Goal: Transaction & Acquisition: Book appointment/travel/reservation

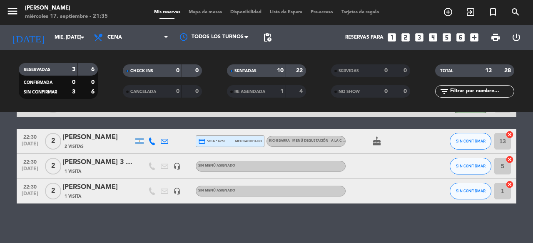
scroll to position [285, 0]
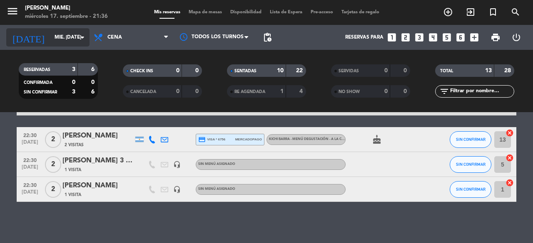
click at [50, 38] on input "mié. [DATE]" at bounding box center [83, 37] width 66 height 14
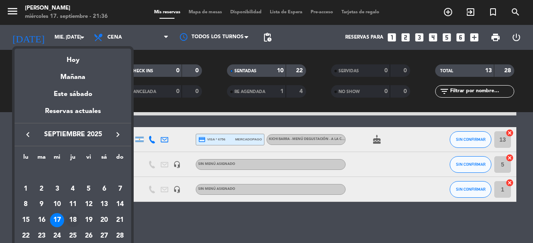
click at [74, 221] on div "18" at bounding box center [73, 221] width 14 height 14
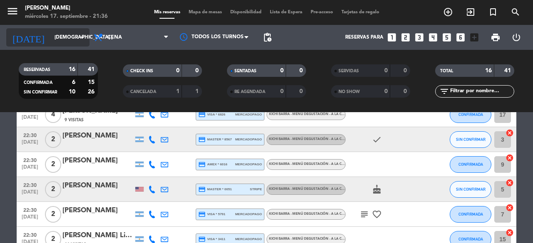
click at [50, 35] on input "[DEMOGRAPHIC_DATA] [DATE]" at bounding box center [83, 37] width 66 height 14
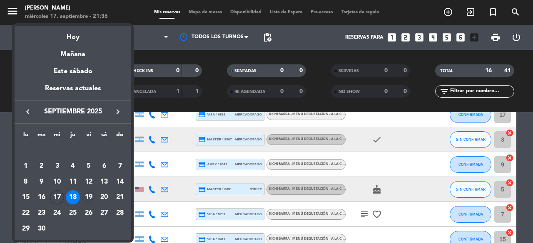
click at [90, 198] on div "19" at bounding box center [89, 198] width 14 height 14
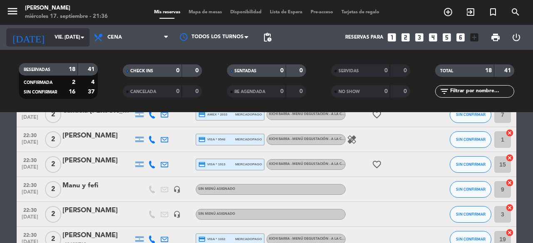
click at [59, 38] on input "vie. [DATE]" at bounding box center [83, 37] width 66 height 14
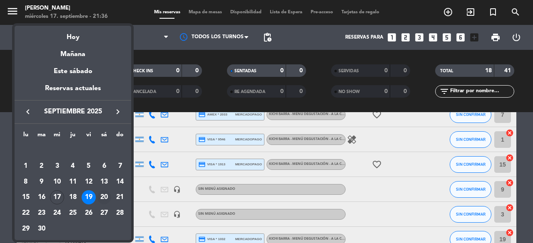
click at [104, 197] on div "20" at bounding box center [104, 198] width 14 height 14
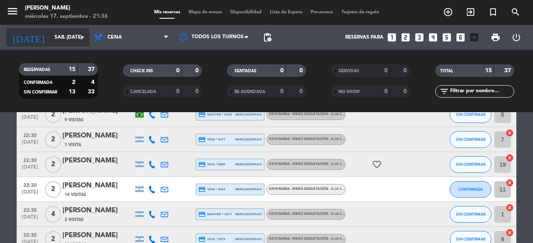
click at [50, 37] on input "sáb. [DATE]" at bounding box center [83, 37] width 66 height 14
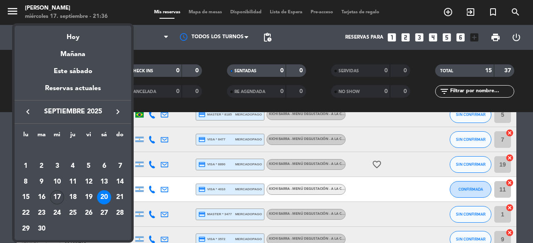
click at [57, 196] on div "17" at bounding box center [57, 198] width 14 height 14
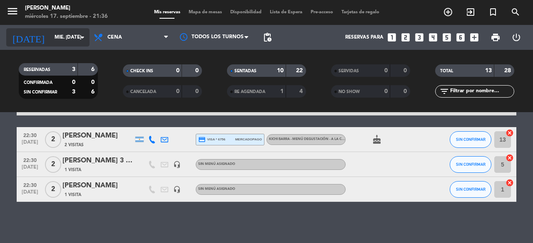
click at [55, 35] on input "mié. [DATE]" at bounding box center [83, 37] width 66 height 14
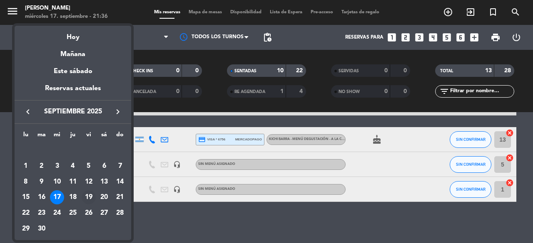
click at [91, 198] on div "19" at bounding box center [89, 198] width 14 height 14
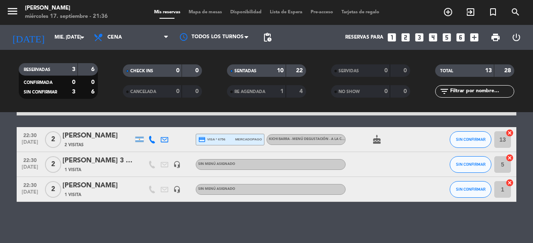
type input "vie. [DATE]"
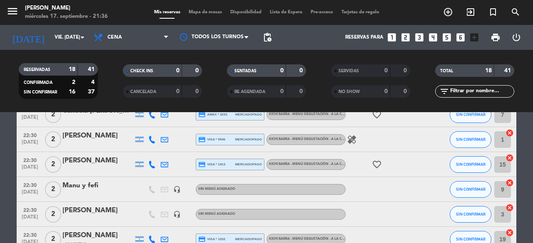
click at [527, 164] on bookings-row "20:30 [DATE] 4 [PERSON_NAME] headset_mic Sin menú asignado SIN CONFIRMAR 17 can…" at bounding box center [266, 96] width 533 height 461
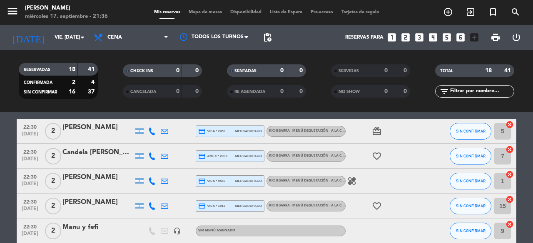
scroll to position [226, 0]
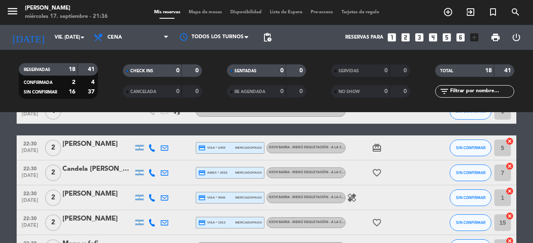
click at [404, 33] on icon "looks_two" at bounding box center [405, 37] width 11 height 11
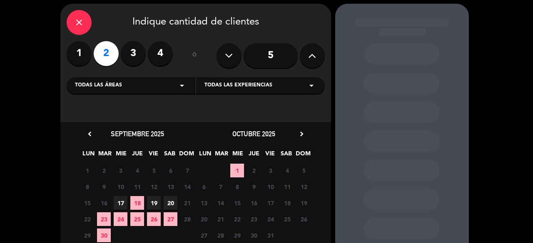
scroll to position [33, 0]
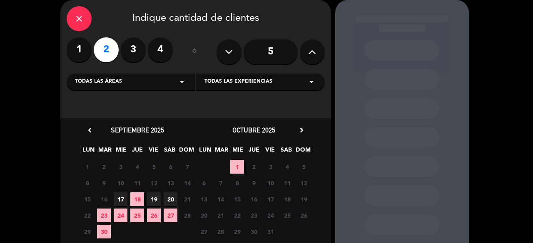
click at [156, 199] on span "19" at bounding box center [154, 200] width 14 height 14
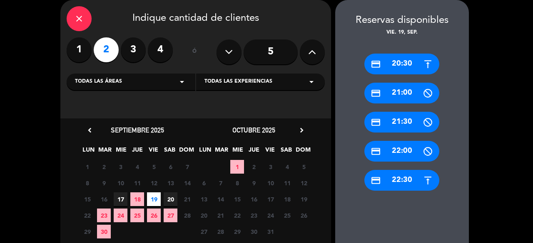
click at [401, 177] on div "credit_card 22:30" at bounding box center [401, 180] width 75 height 21
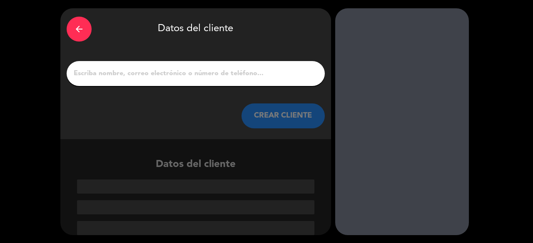
click at [203, 77] on input "1" at bounding box center [196, 74] width 246 height 12
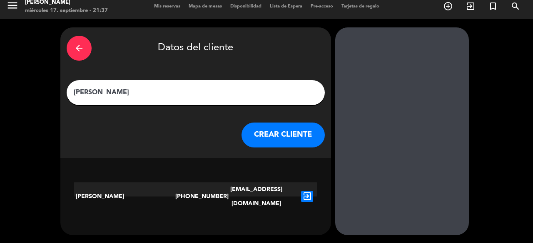
type input "[PERSON_NAME]"
click at [270, 137] on button "CREAR CLIENTE" at bounding box center [282, 135] width 83 height 25
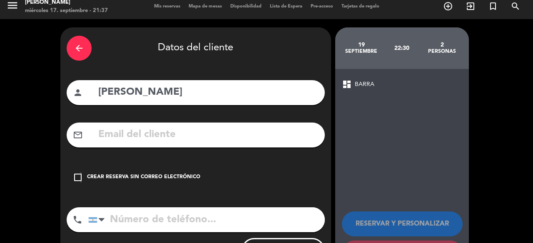
click at [80, 177] on icon "check_box_outline_blank" at bounding box center [78, 178] width 10 height 10
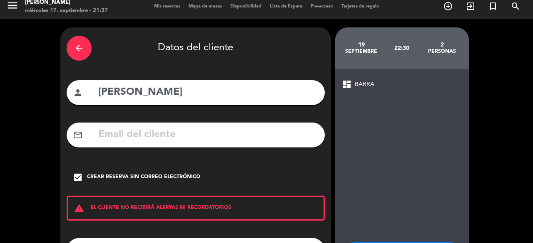
click at [488, 154] on div "arrow_back Datos del cliente person [PERSON_NAME] mail_outline check_box Crear …" at bounding box center [266, 167] width 533 height 296
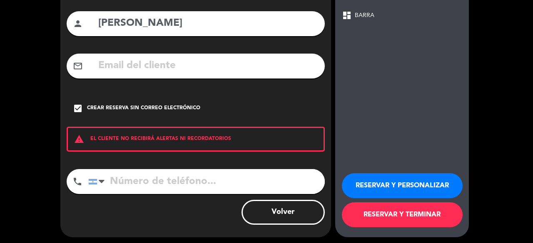
scroll to position [77, 0]
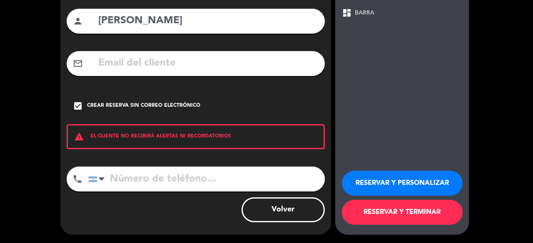
click at [432, 214] on button "RESERVAR Y TERMINAR" at bounding box center [402, 212] width 121 height 25
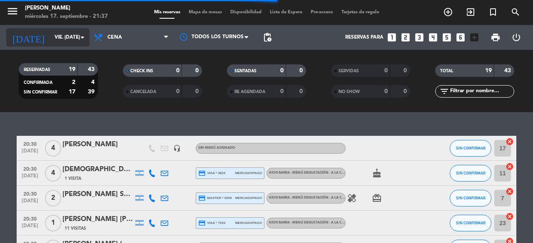
click at [50, 32] on input "vie. [DATE]" at bounding box center [83, 37] width 66 height 14
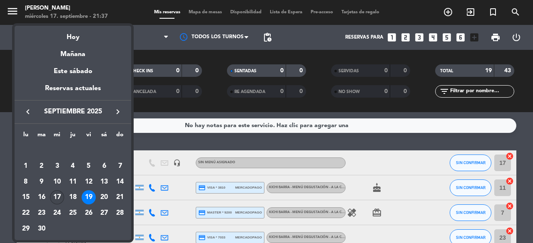
click at [55, 195] on div "17" at bounding box center [57, 198] width 14 height 14
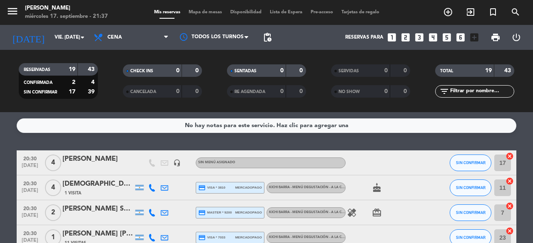
type input "mié. [DATE]"
